Goal: Task Accomplishment & Management: Use online tool/utility

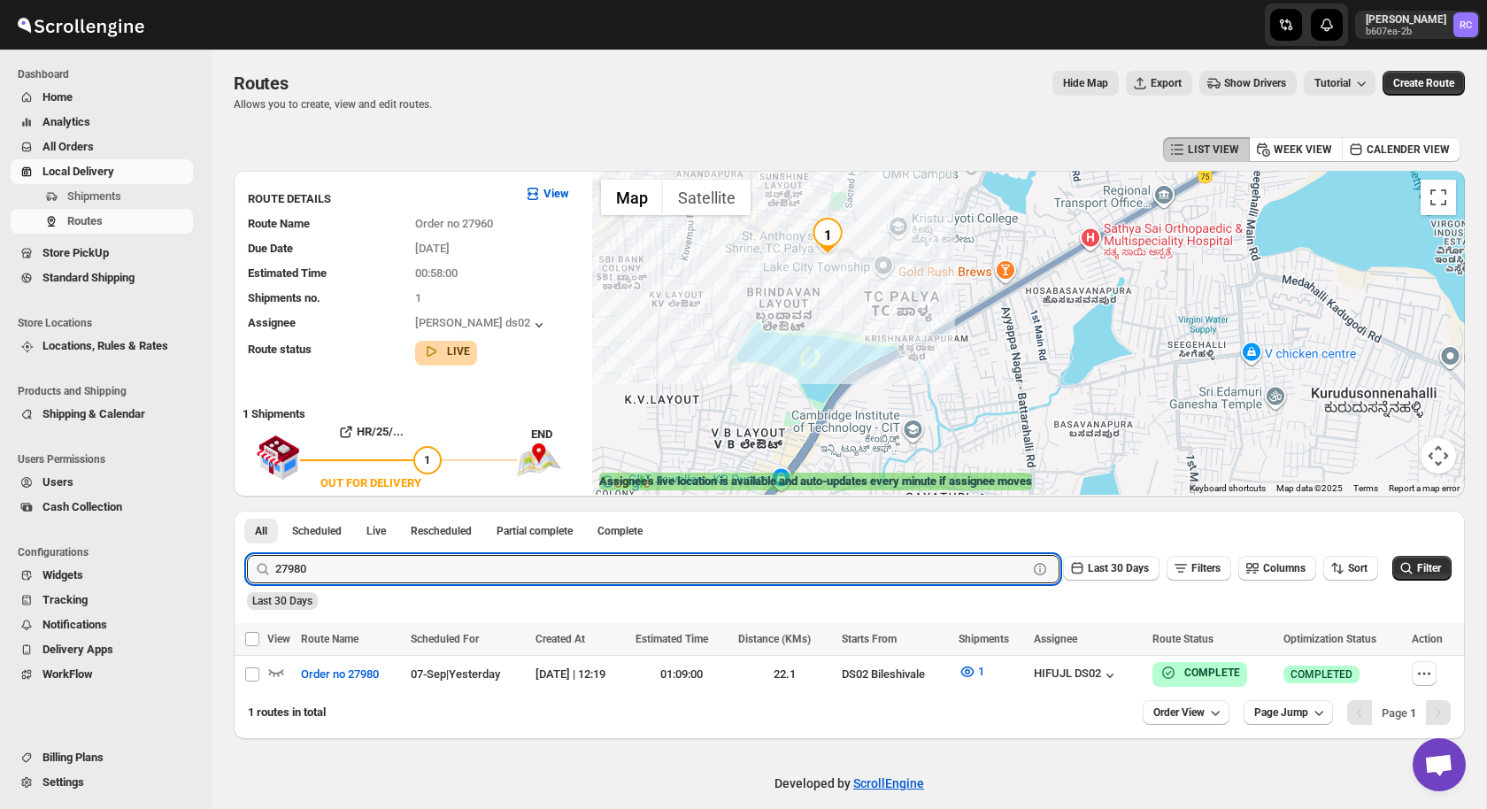
scroll to position [16, 0]
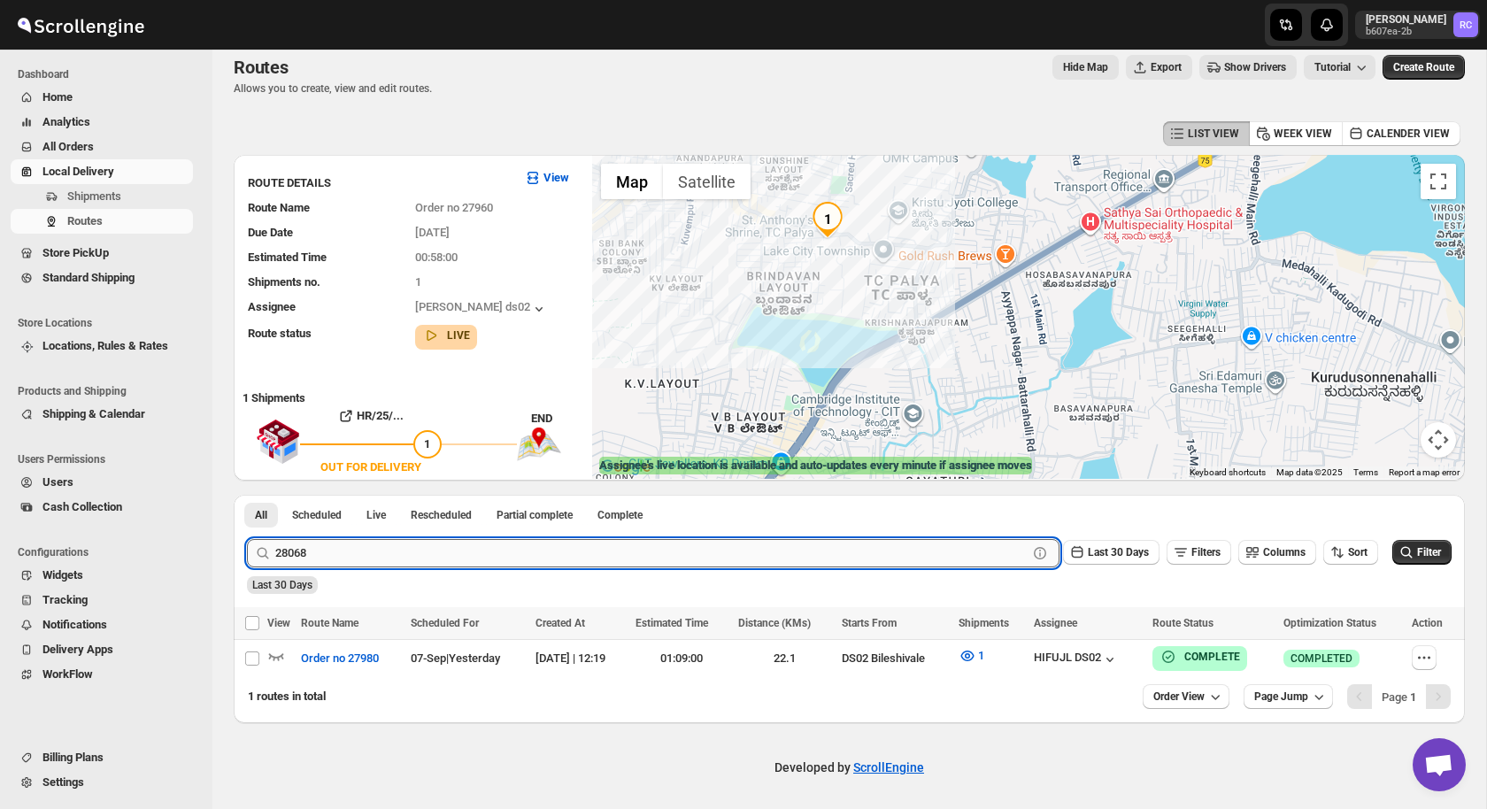
click at [247, 495] on button "Submit" at bounding box center [272, 504] width 50 height 19
type input "28068"
click at [247, 495] on button "Submit" at bounding box center [272, 504] width 50 height 19
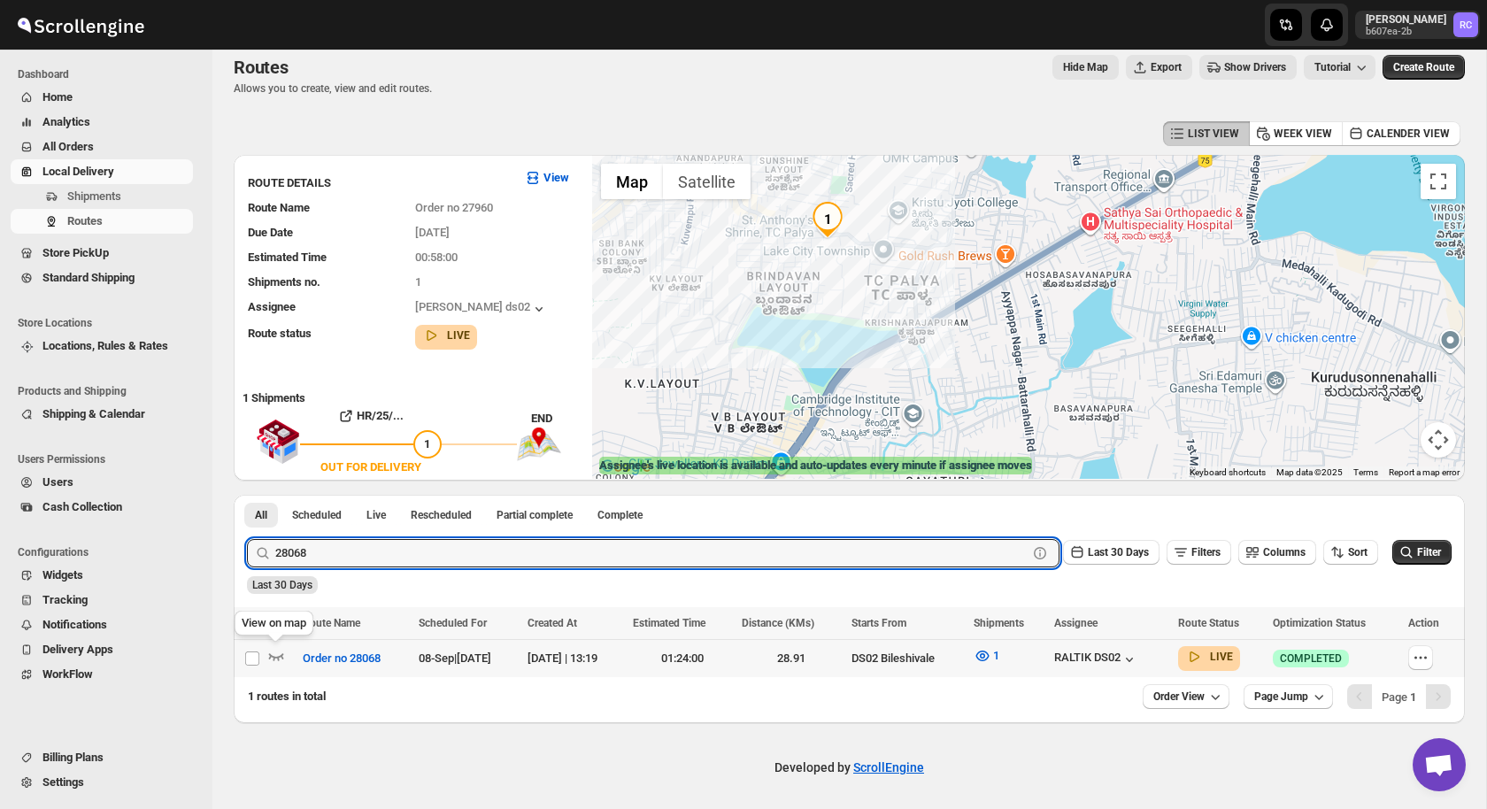
click at [267, 666] on div at bounding box center [282, 658] width 30 height 23
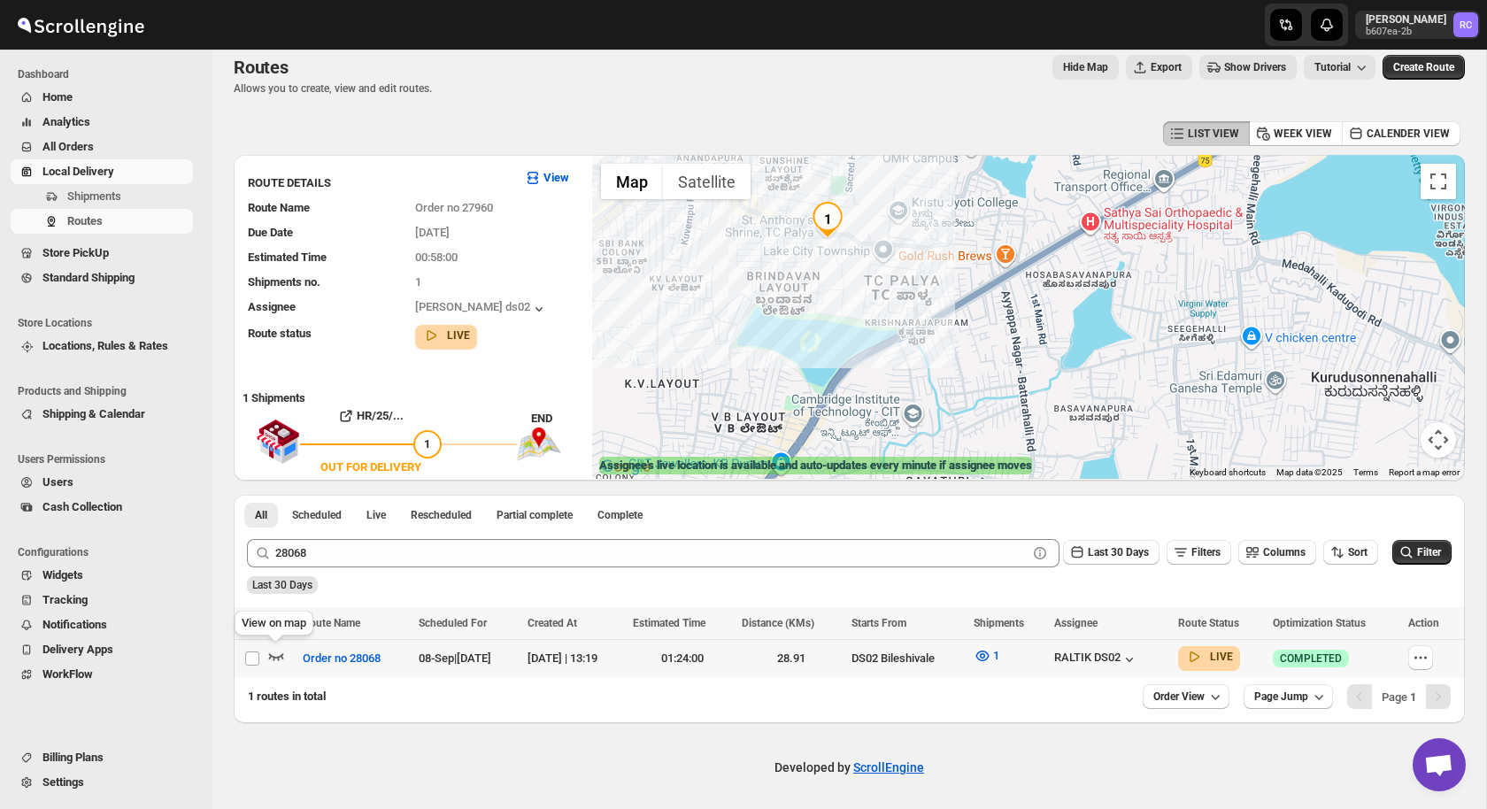
click at [274, 654] on icon "button" at bounding box center [276, 656] width 18 height 18
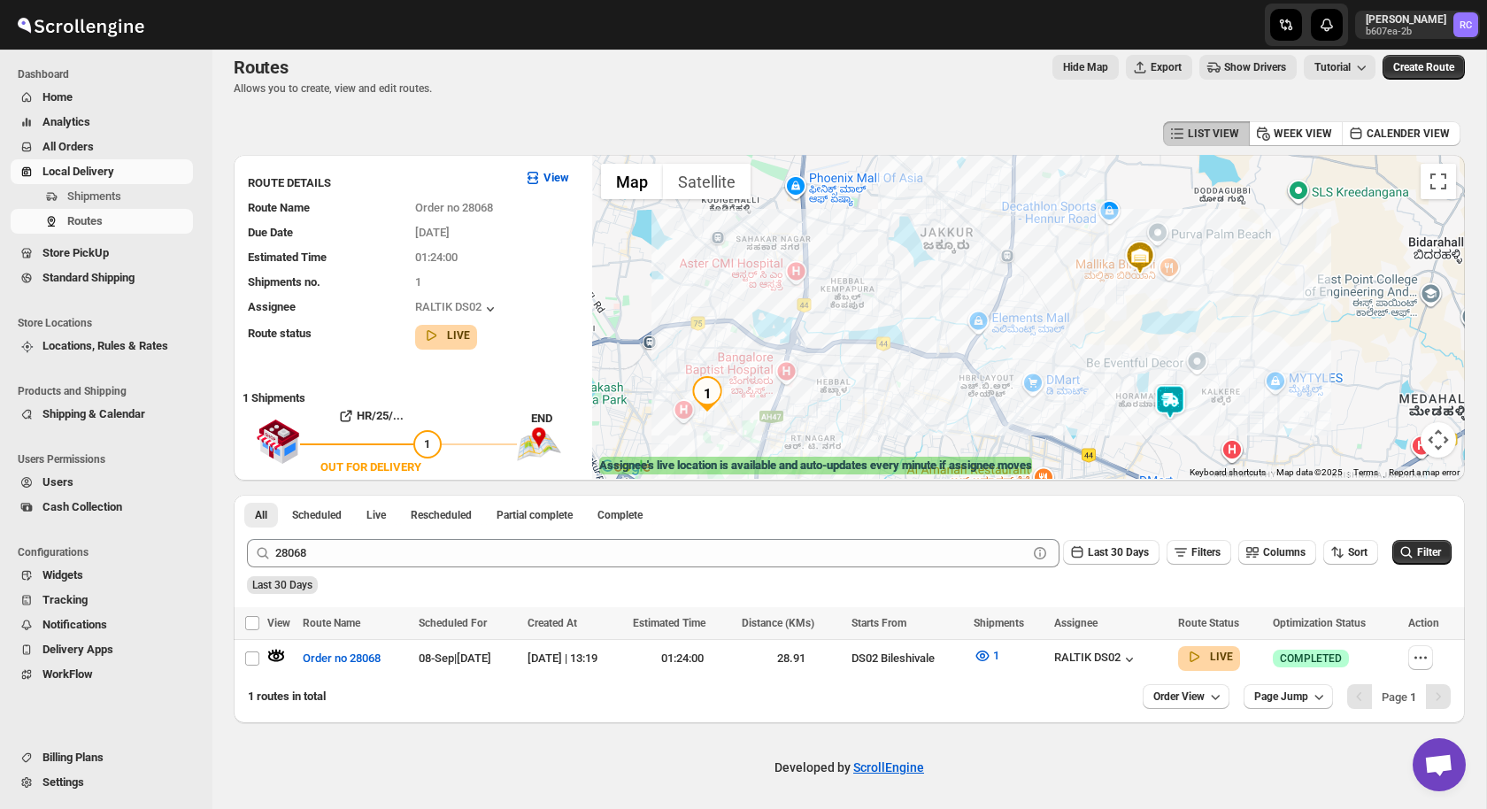
drag, startPoint x: 1105, startPoint y: 315, endPoint x: 920, endPoint y: 339, distance: 186.5
click at [920, 339] on div at bounding box center [1028, 317] width 873 height 324
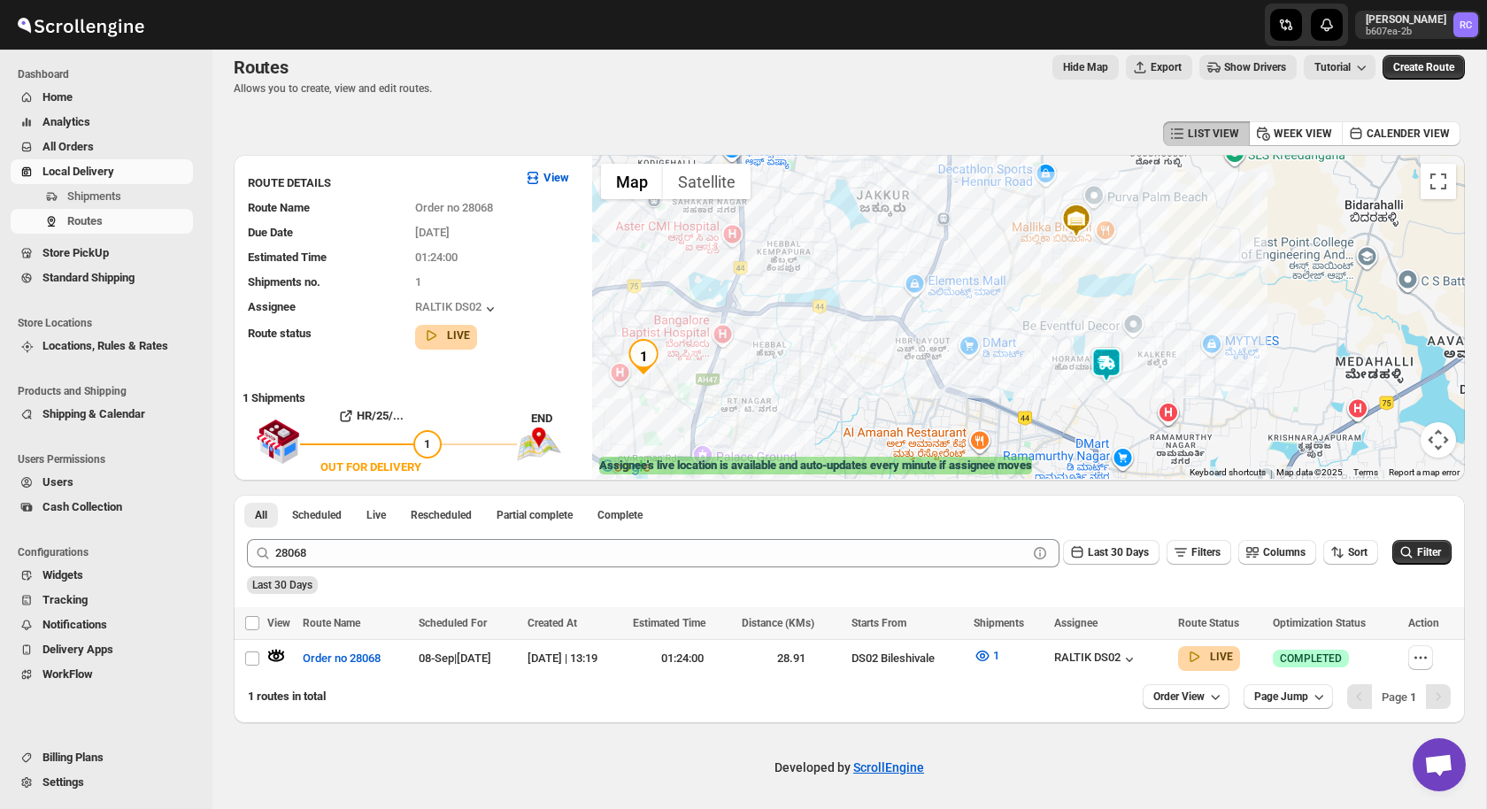
drag, startPoint x: 864, startPoint y: 348, endPoint x: 1001, endPoint y: 348, distance: 137.2
click at [1001, 348] on div at bounding box center [1028, 317] width 873 height 324
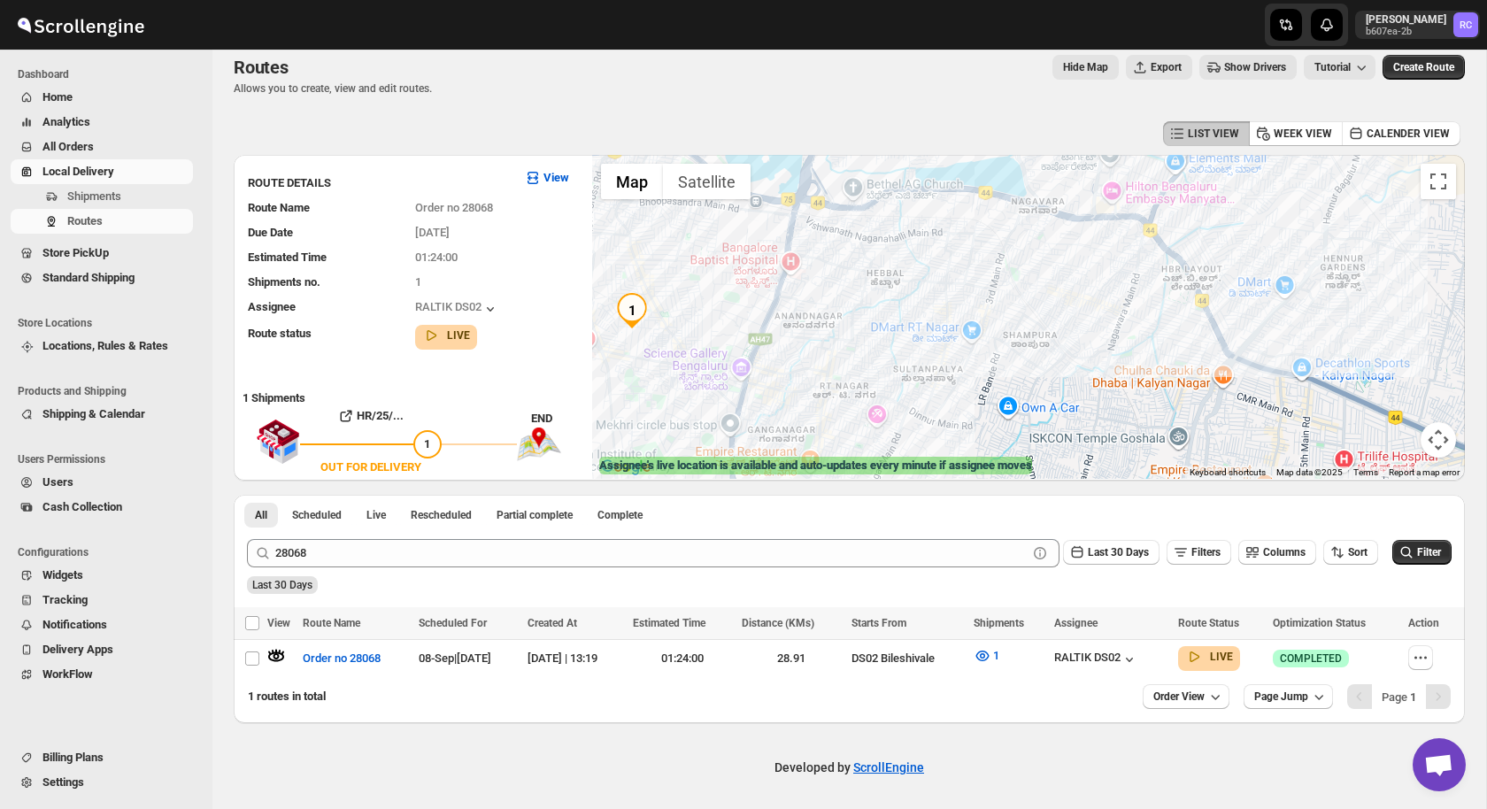
drag, startPoint x: 1138, startPoint y: 365, endPoint x: 1225, endPoint y: 295, distance: 112.0
click at [1225, 295] on div at bounding box center [1028, 317] width 873 height 324
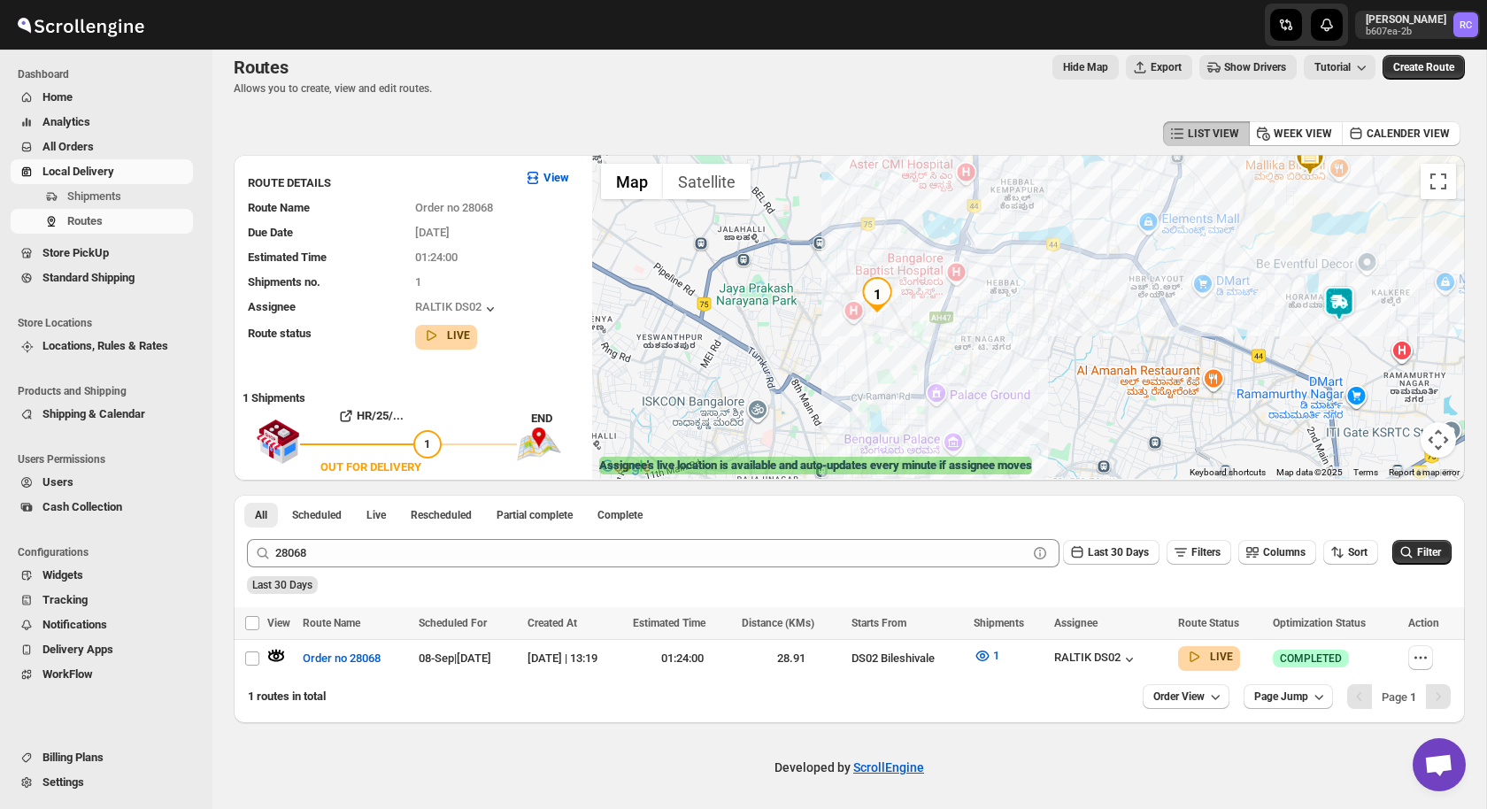
drag, startPoint x: 1234, startPoint y: 336, endPoint x: 1124, endPoint y: 335, distance: 109.7
click at [1123, 335] on div at bounding box center [1028, 317] width 873 height 324
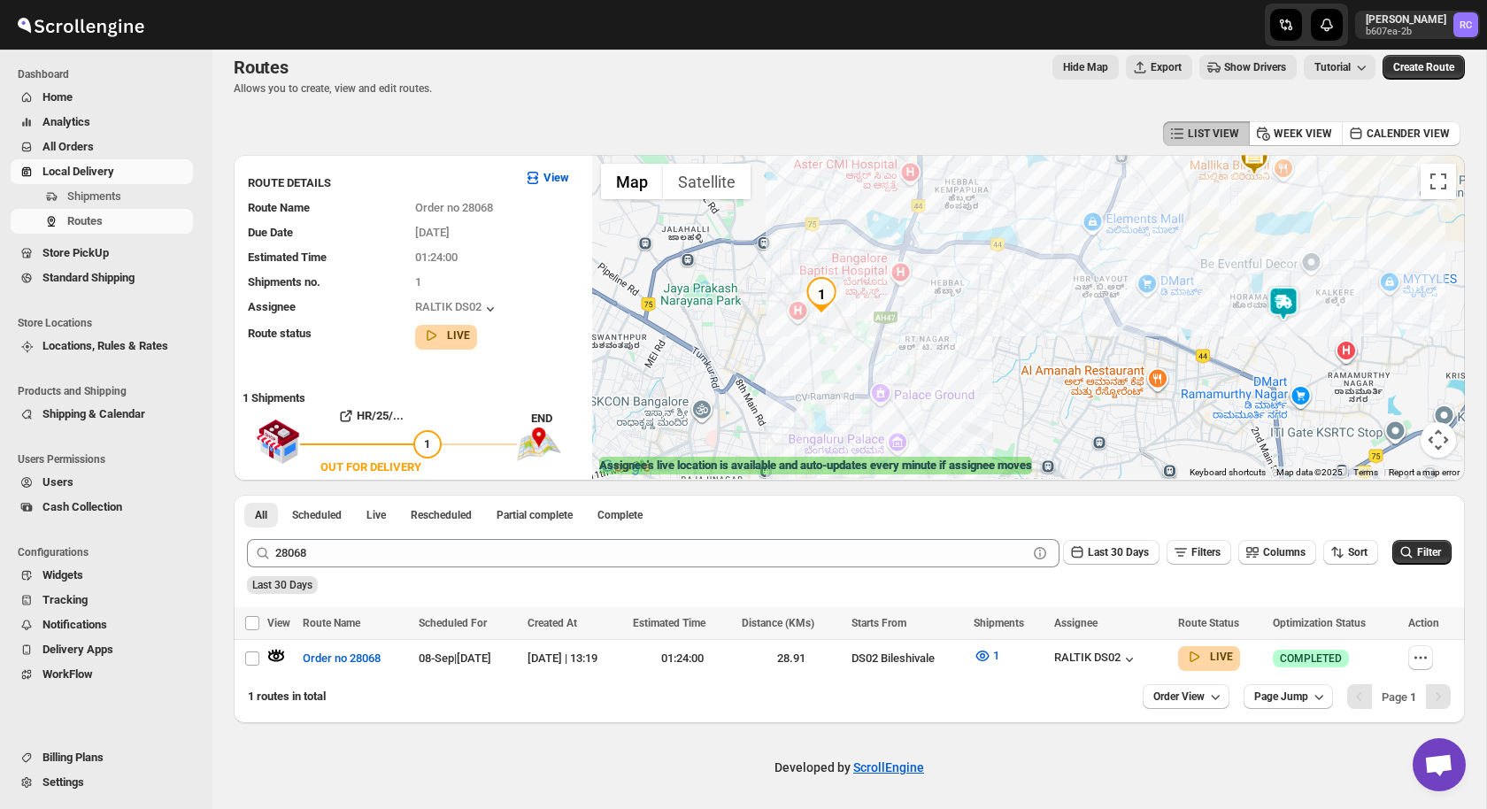
click at [1289, 311] on img at bounding box center [1283, 303] width 35 height 35
